Goal: Check status: Check status

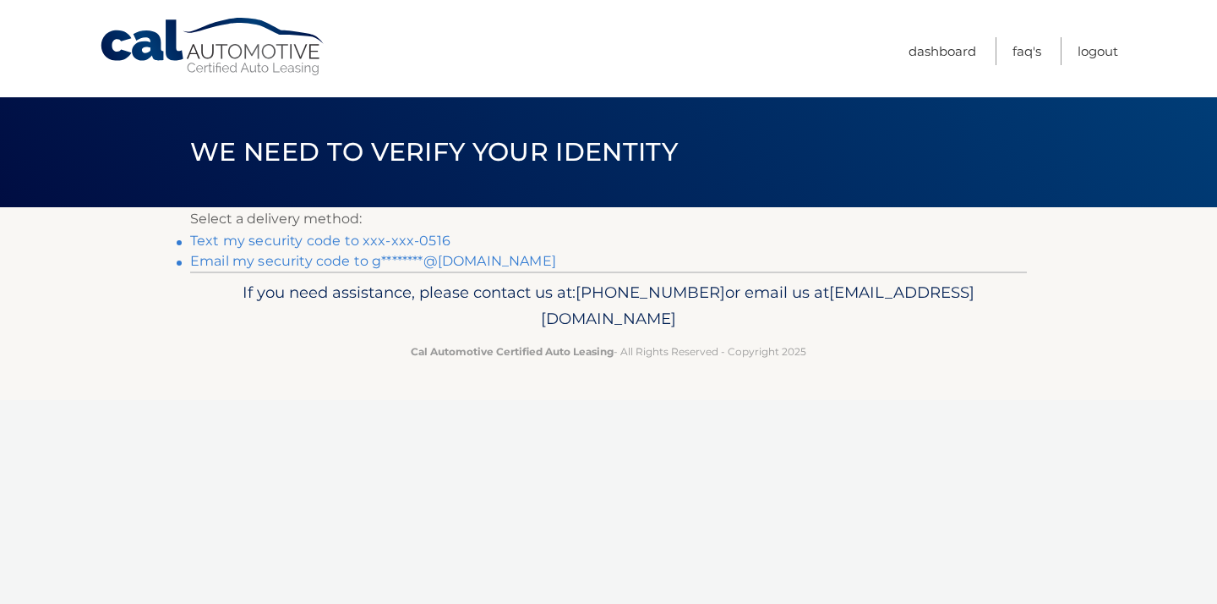
click at [377, 238] on link "Text my security code to xxx-xxx-0516" at bounding box center [320, 240] width 260 height 16
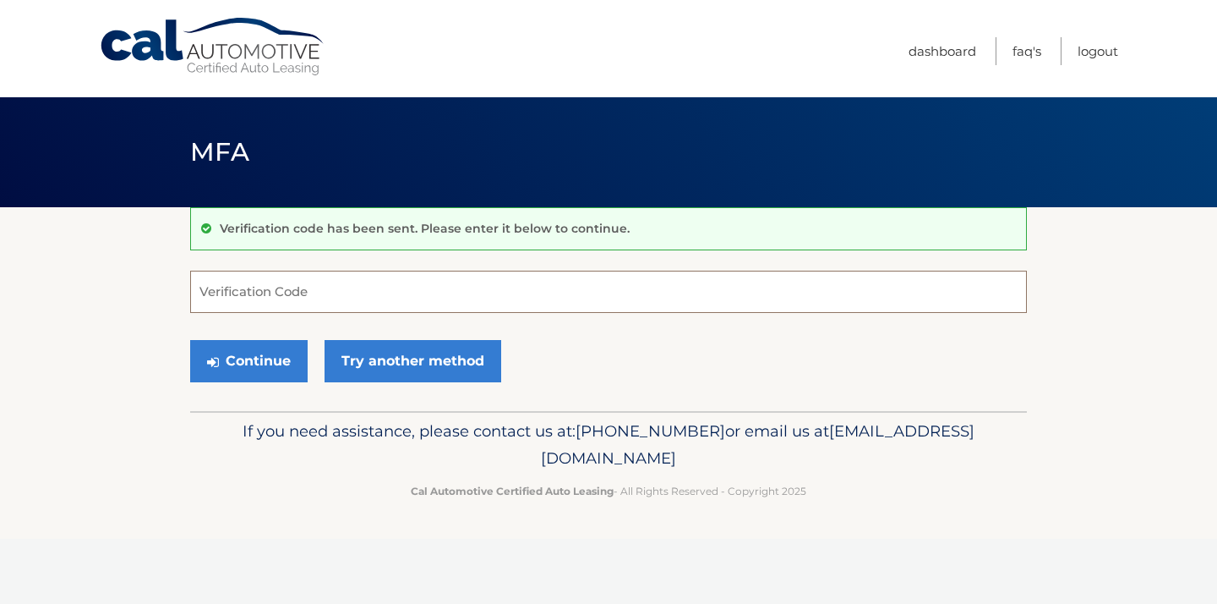
click at [208, 288] on input "Verification Code" at bounding box center [608, 291] width 837 height 42
type input "510114"
click at [262, 353] on button "Continue" at bounding box center [248, 361] width 117 height 42
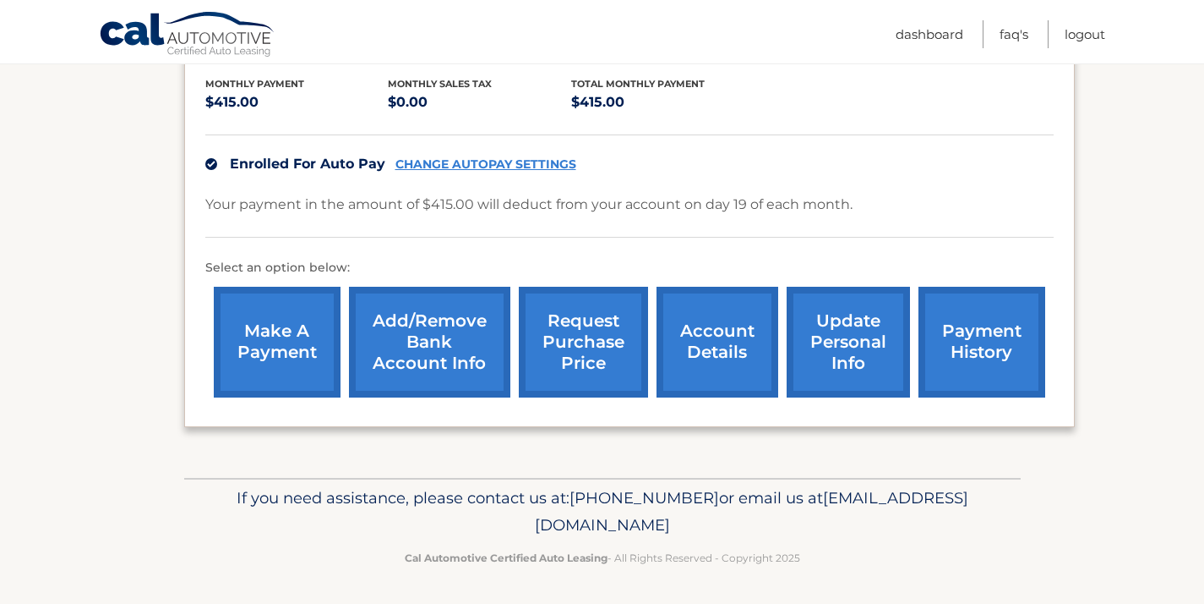
scroll to position [353, 0]
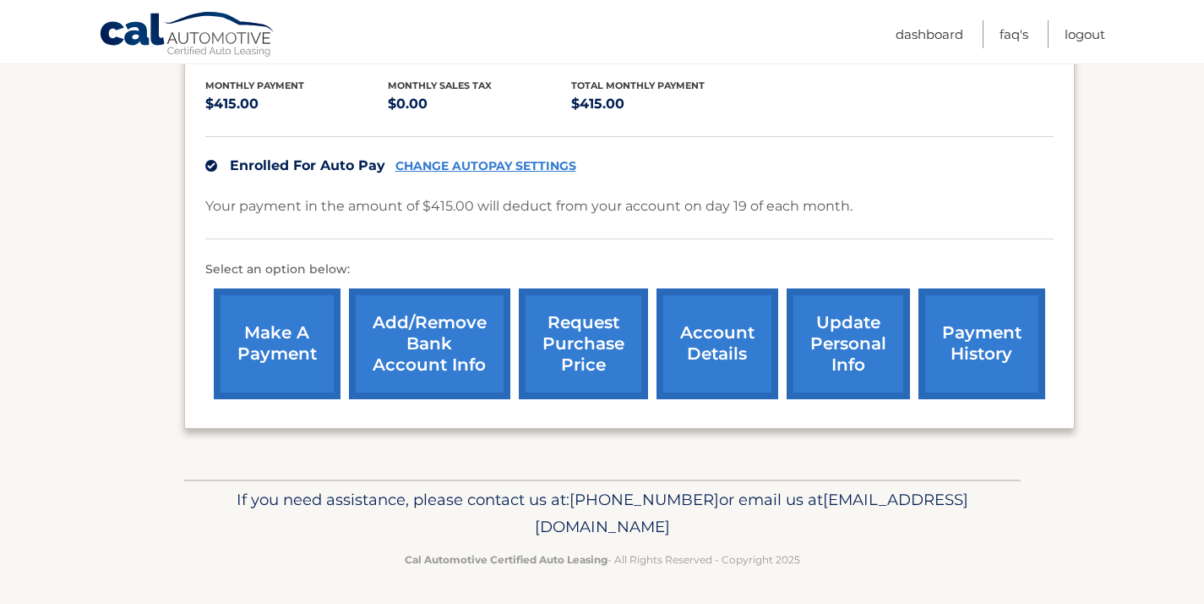
click at [974, 326] on link "payment history" at bounding box center [982, 343] width 127 height 111
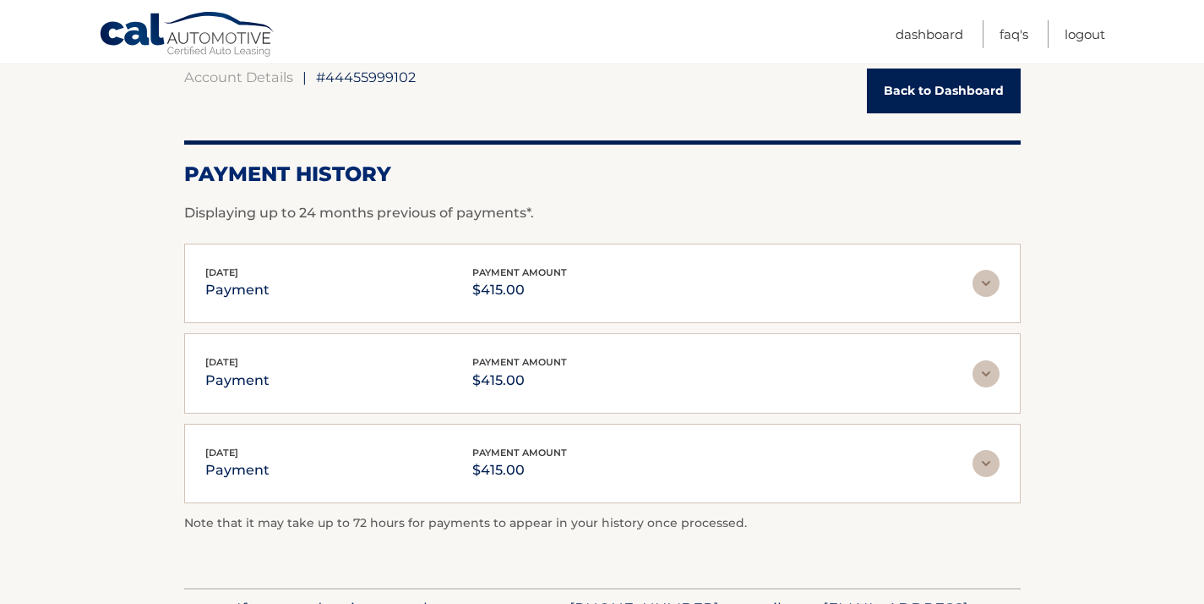
scroll to position [203, 0]
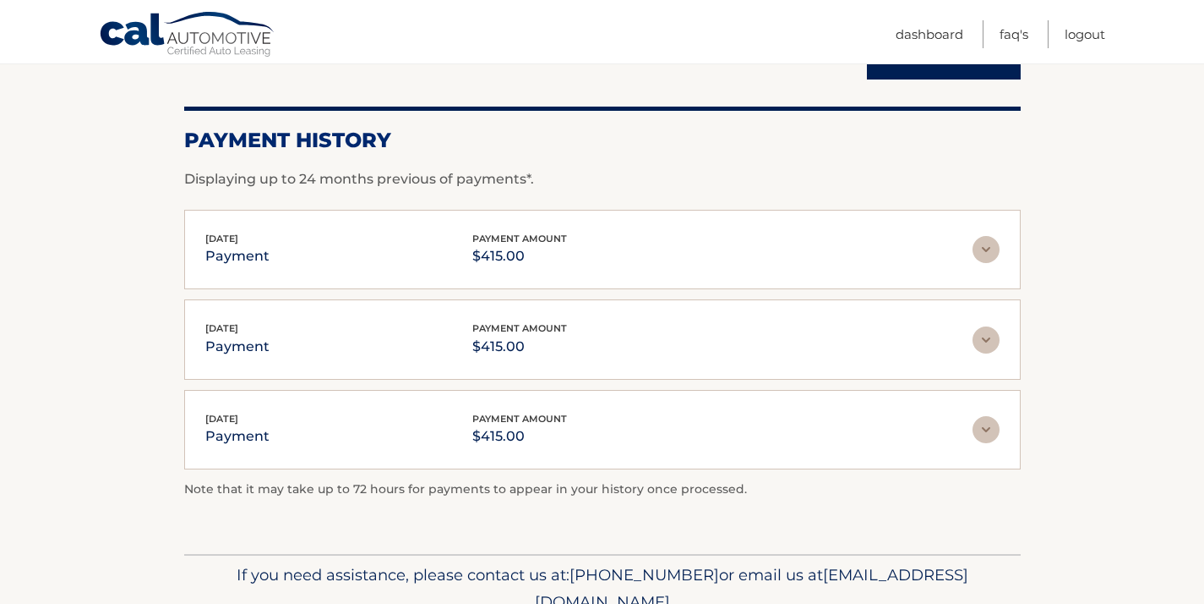
click at [988, 247] on img at bounding box center [986, 249] width 27 height 27
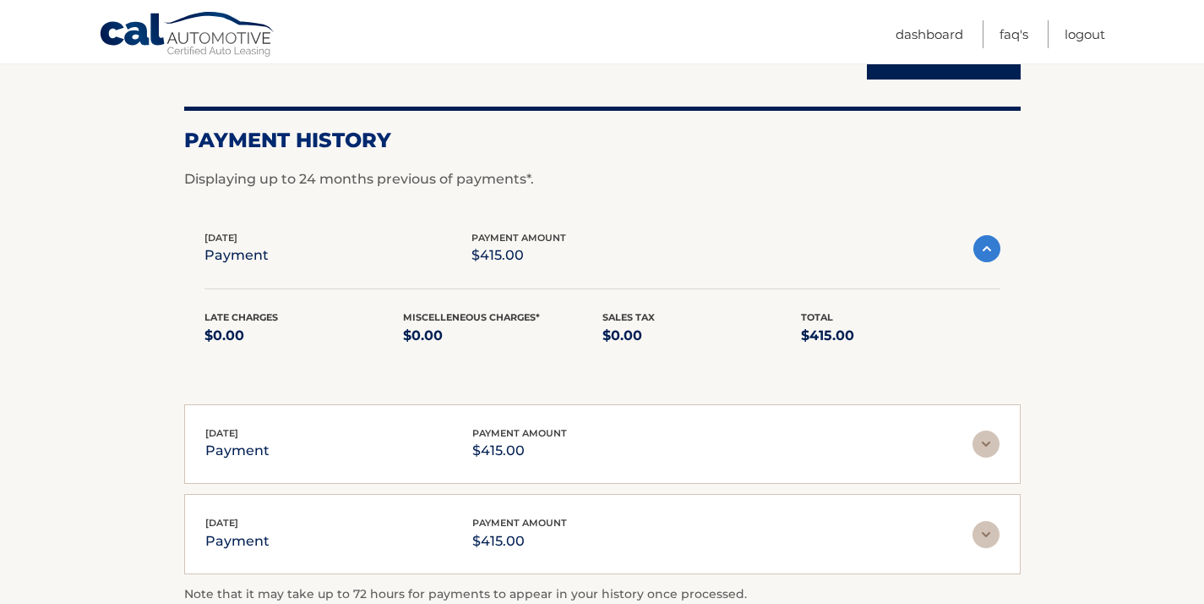
click at [988, 247] on img at bounding box center [987, 248] width 27 height 27
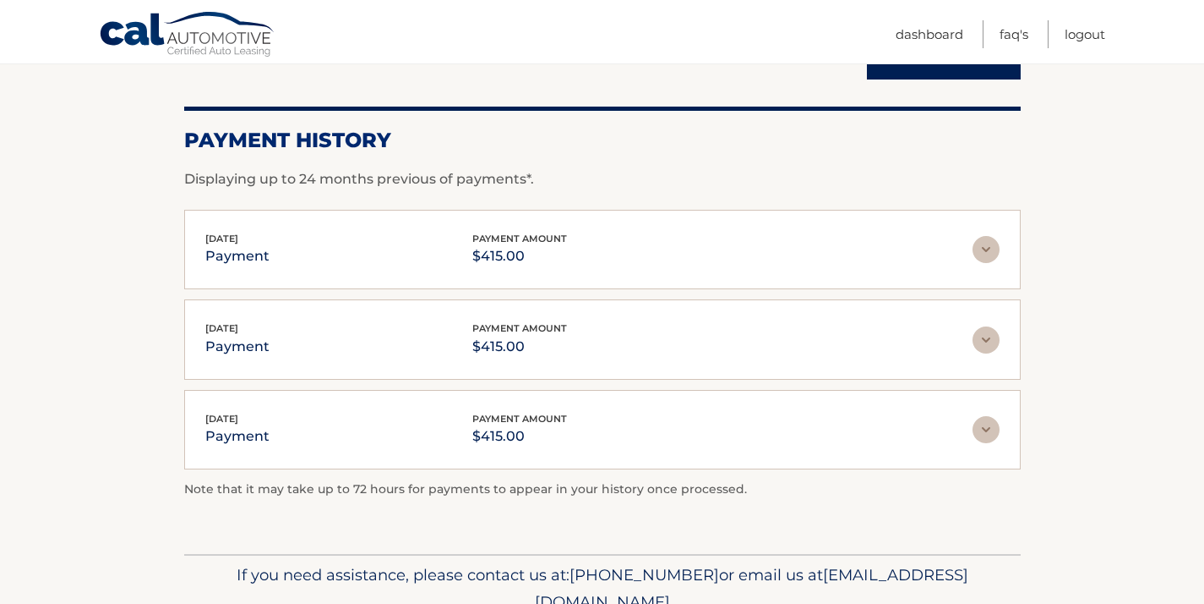
click at [983, 335] on img at bounding box center [986, 339] width 27 height 27
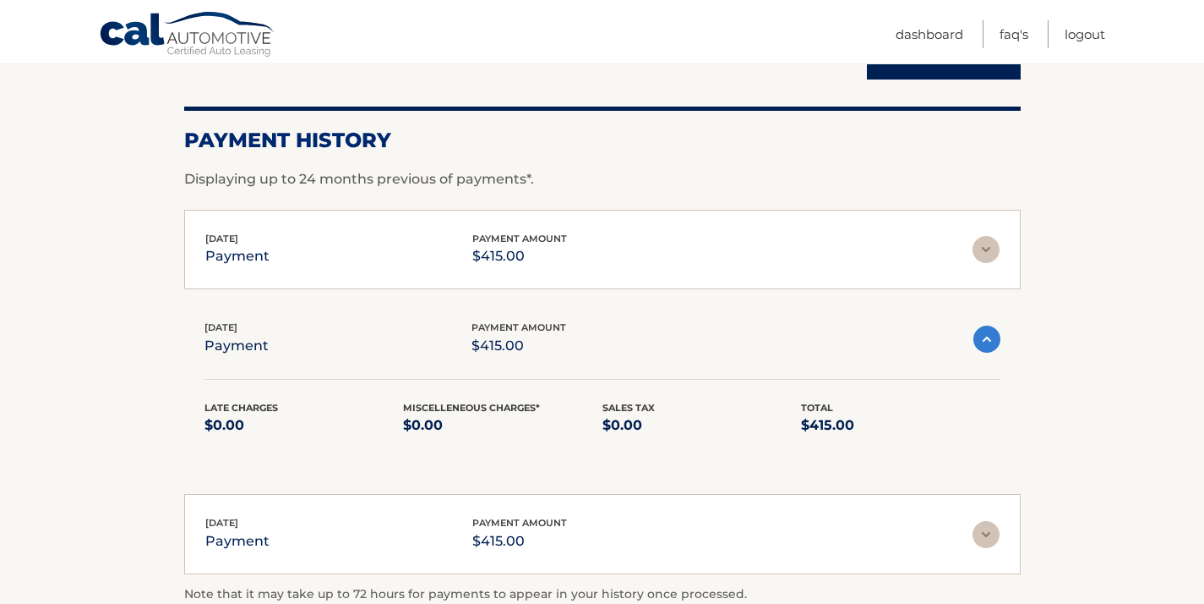
click at [983, 335] on img at bounding box center [987, 338] width 27 height 27
